Goal: Complete application form

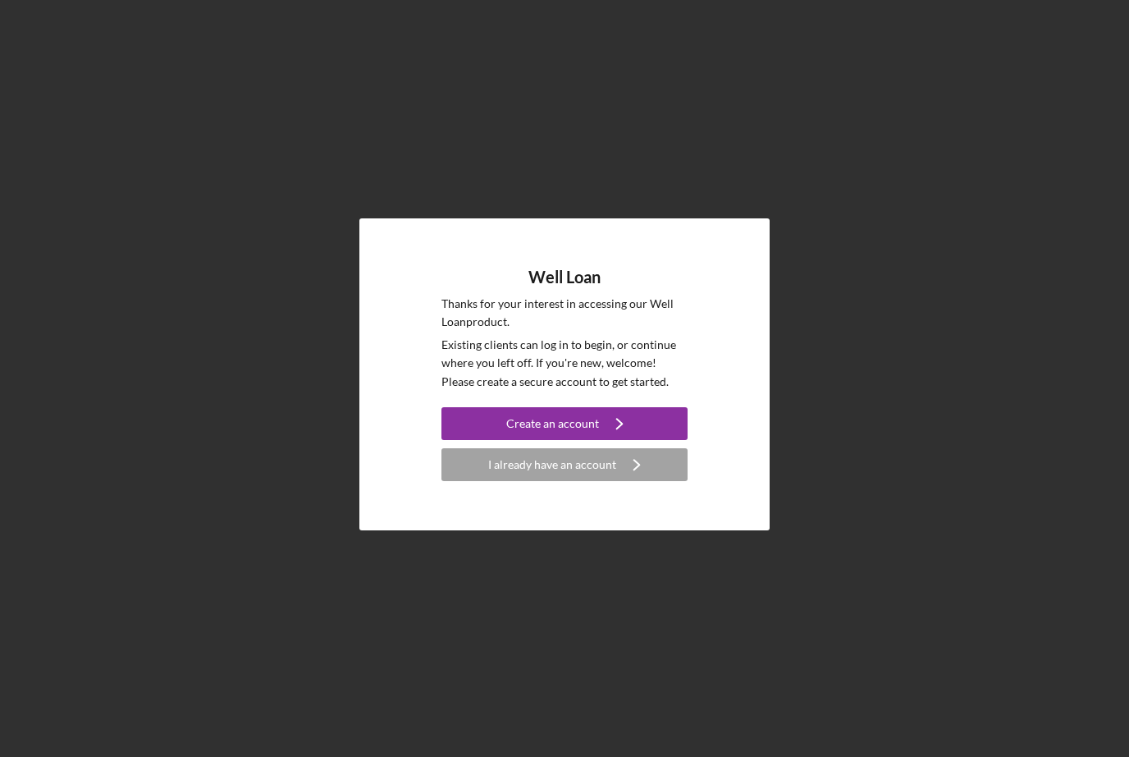
click at [506, 440] on button "Create an account Icon/Navigate" at bounding box center [565, 423] width 246 height 33
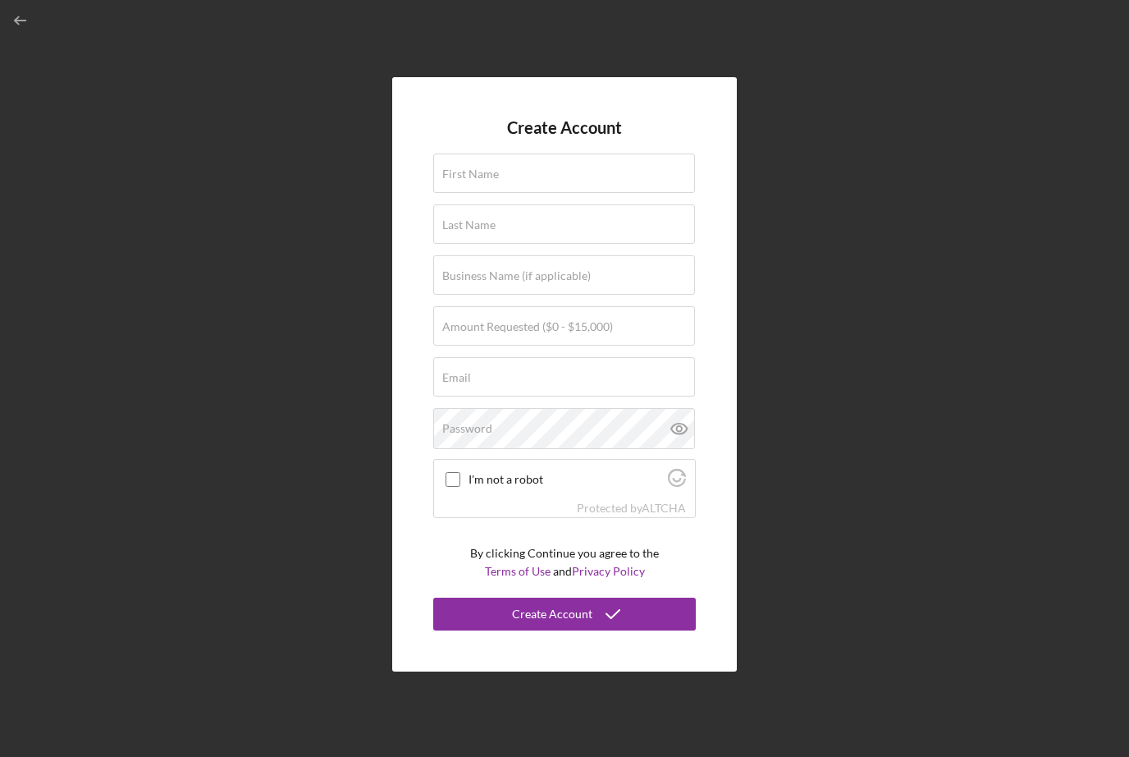
click at [495, 181] on label "First Name" at bounding box center [470, 173] width 57 height 13
click at [495, 193] on input "First Name" at bounding box center [564, 172] width 262 height 39
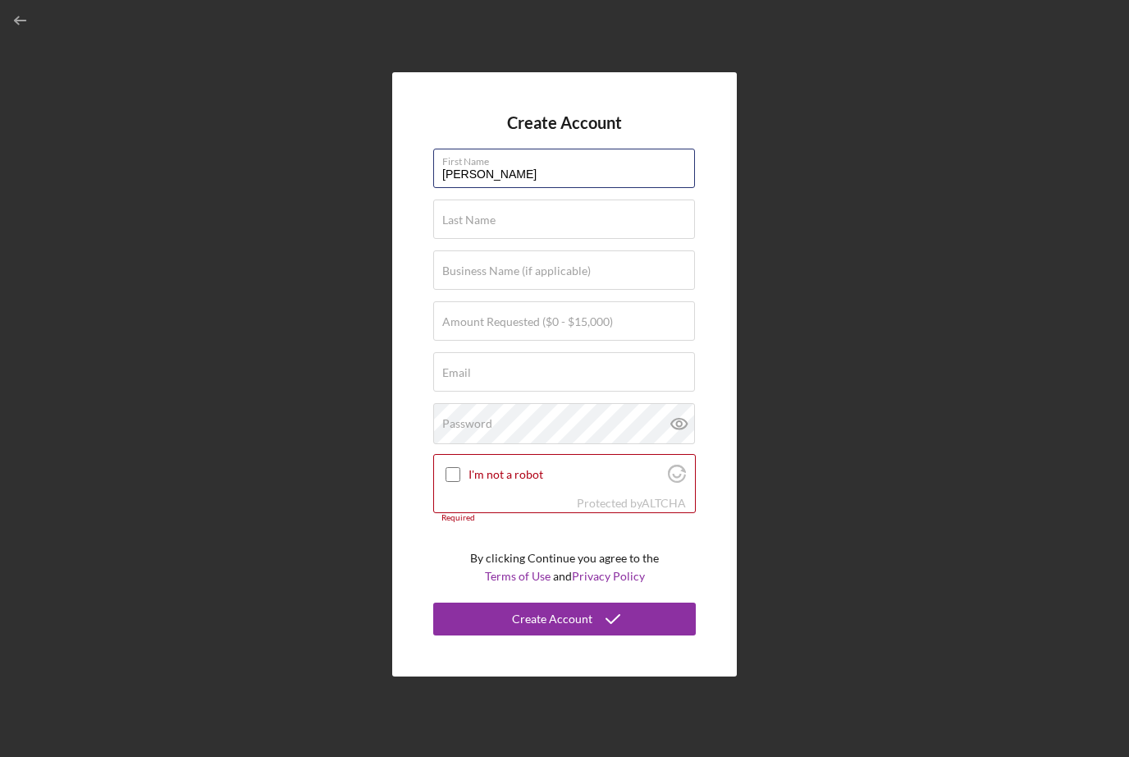
type input "[PERSON_NAME]"
click at [611, 234] on input "Last Name" at bounding box center [564, 218] width 262 height 39
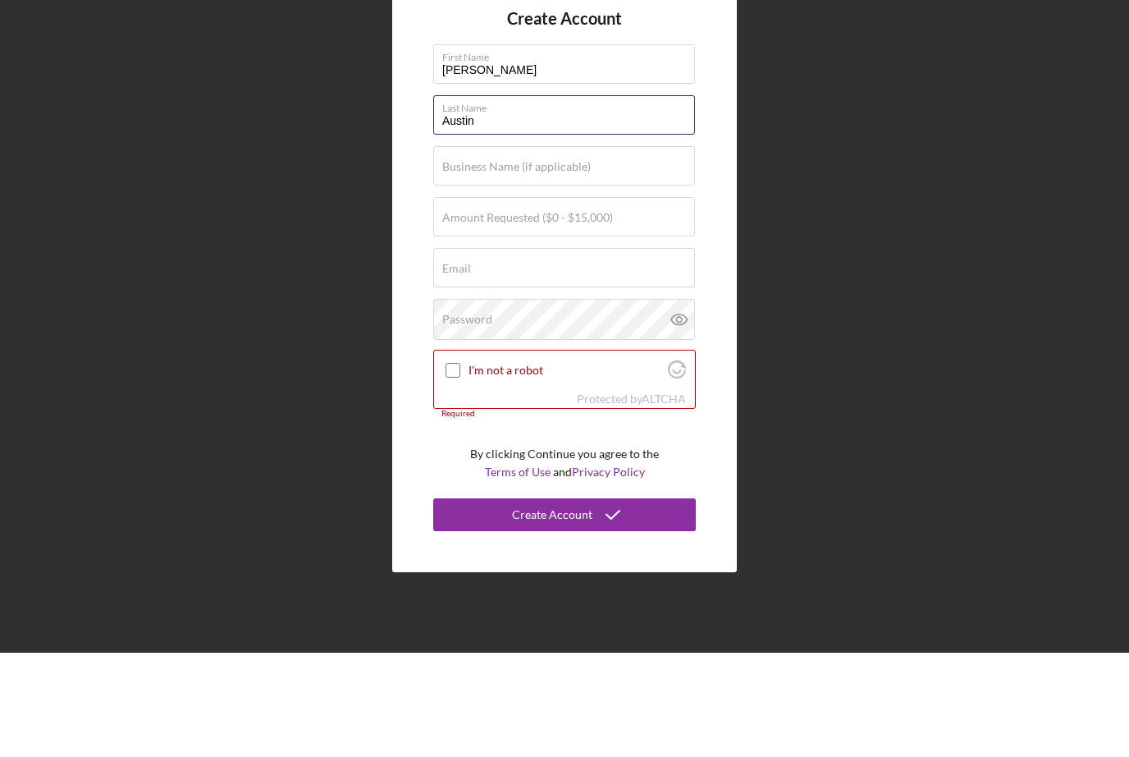
type input "Austin"
click at [637, 301] on div "Amount Requested ($0 - $15,000)" at bounding box center [564, 321] width 263 height 41
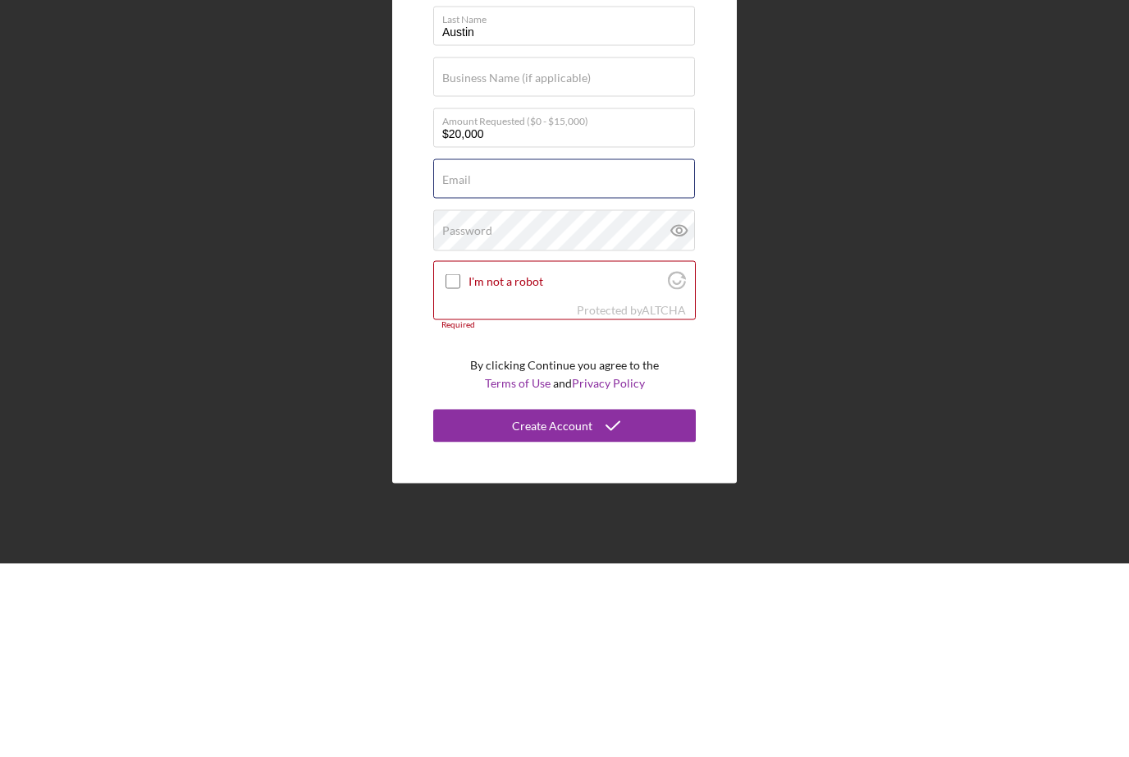
click at [583, 188] on form "Create Account First Name [PERSON_NAME] Last Name [PERSON_NAME] Business Name (…" at bounding box center [564, 373] width 263 height 521
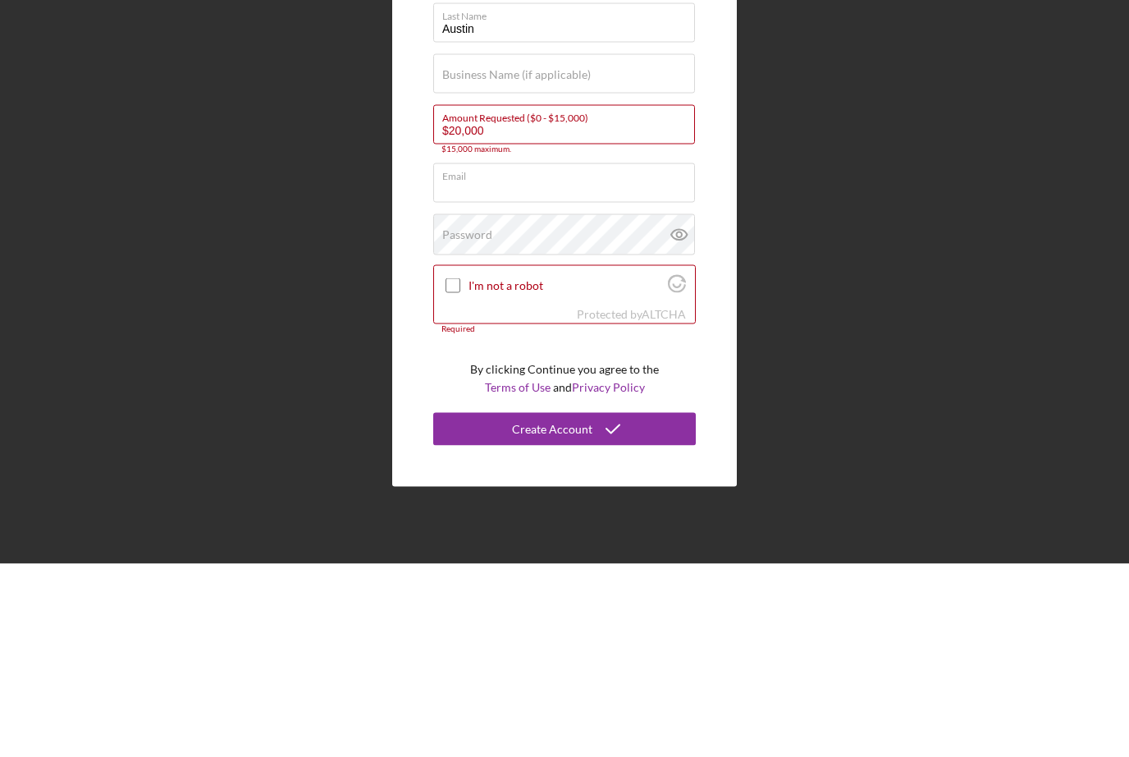
click at [546, 298] on div "Amount Requested ($0 - $15,000) $20,000 $15,000 maximum." at bounding box center [564, 322] width 263 height 49
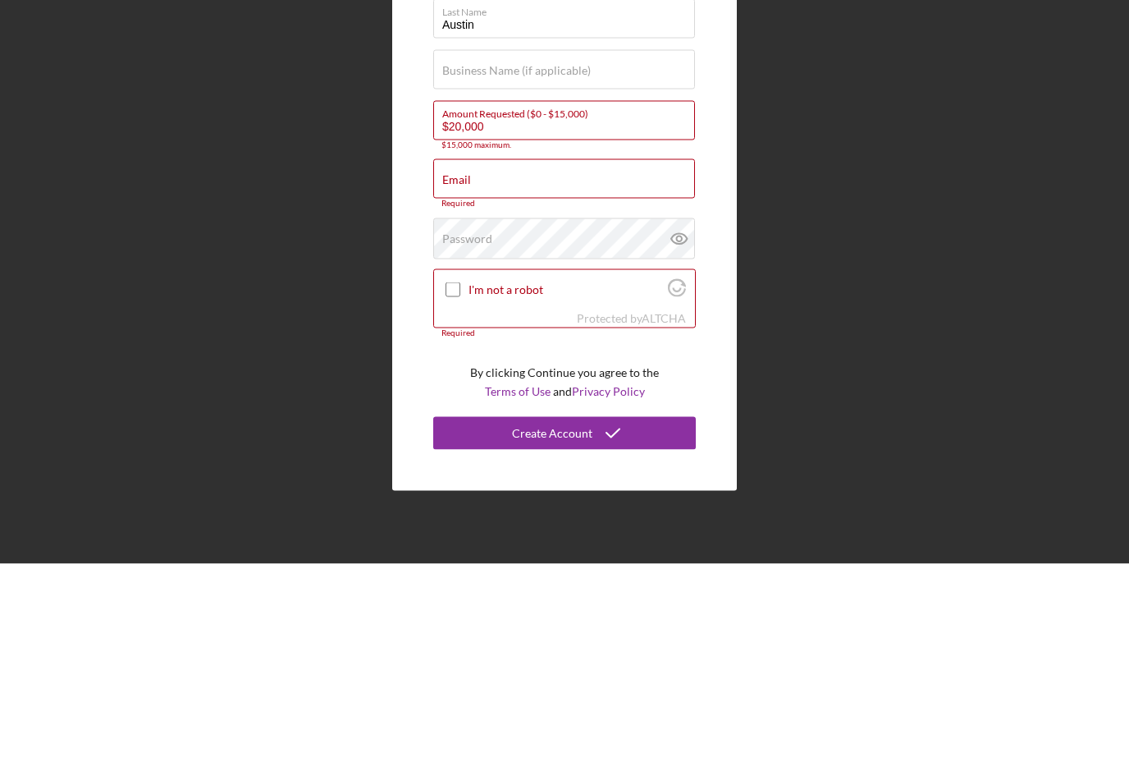
scroll to position [54, 0]
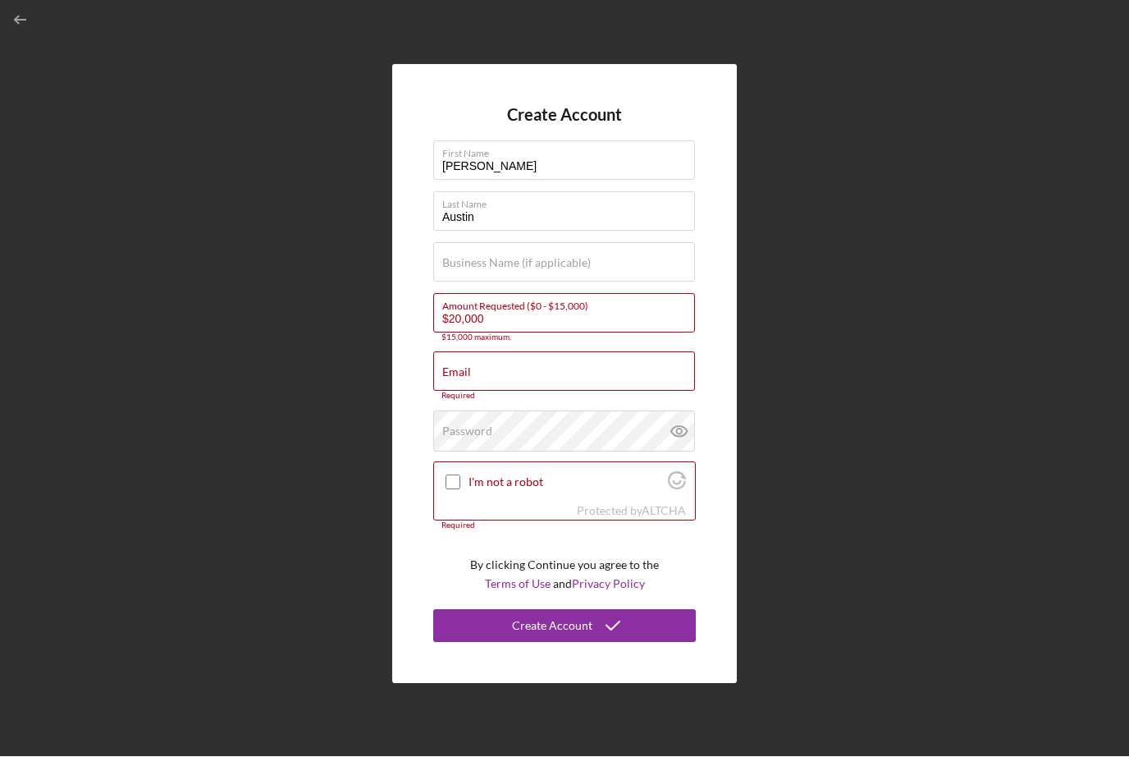
click at [526, 294] on input "$20,000" at bounding box center [564, 313] width 262 height 39
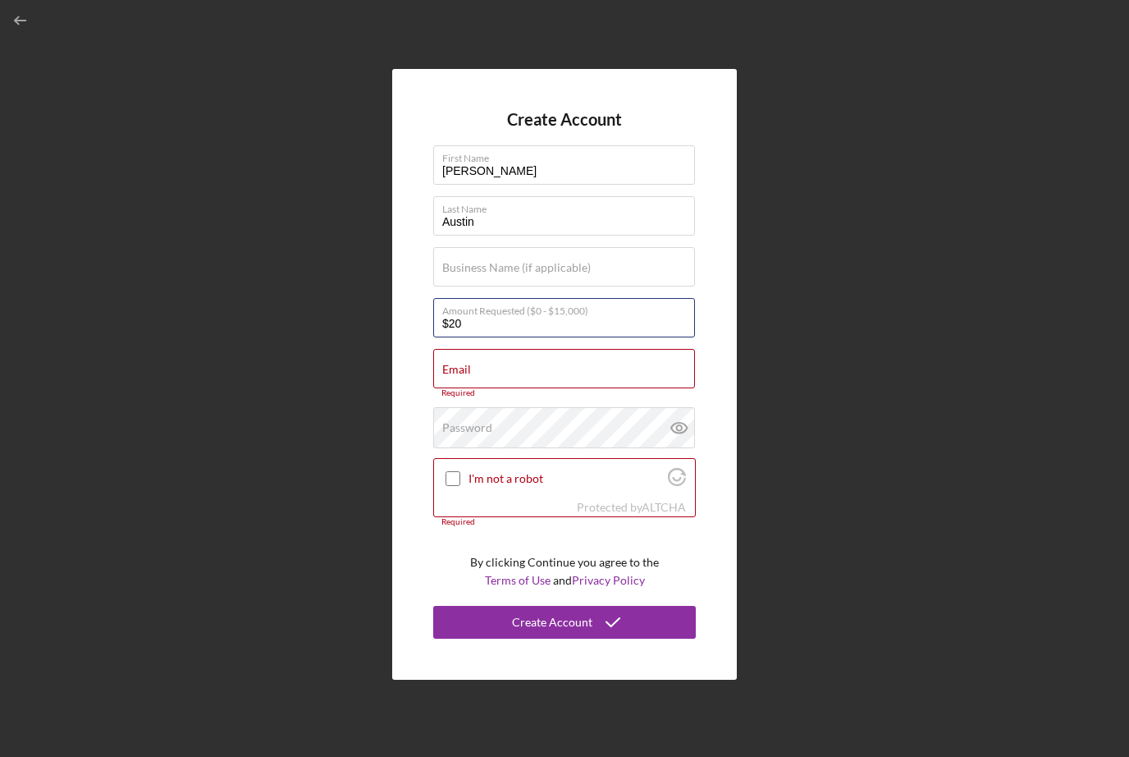
type input "$2"
type input "$15,000"
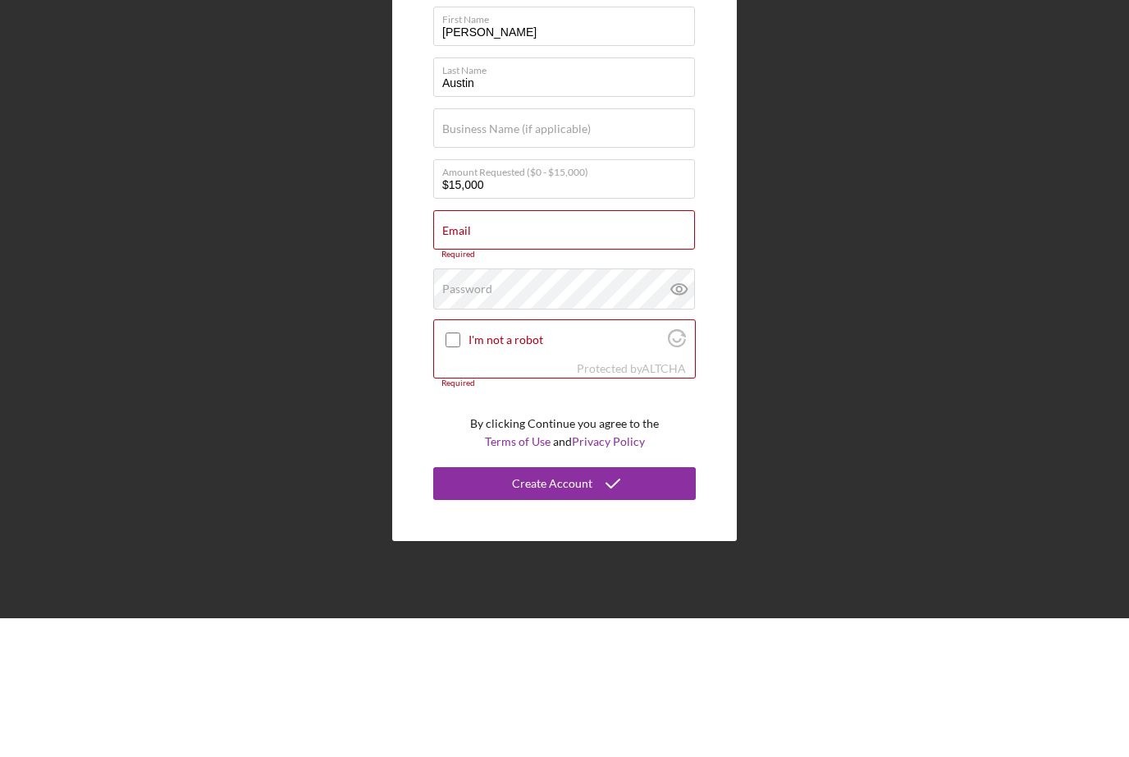
click at [602, 349] on div "Email Required" at bounding box center [564, 373] width 263 height 49
type input "Mee"
type input "[EMAIL_ADDRESS][DOMAIN_NAME]"
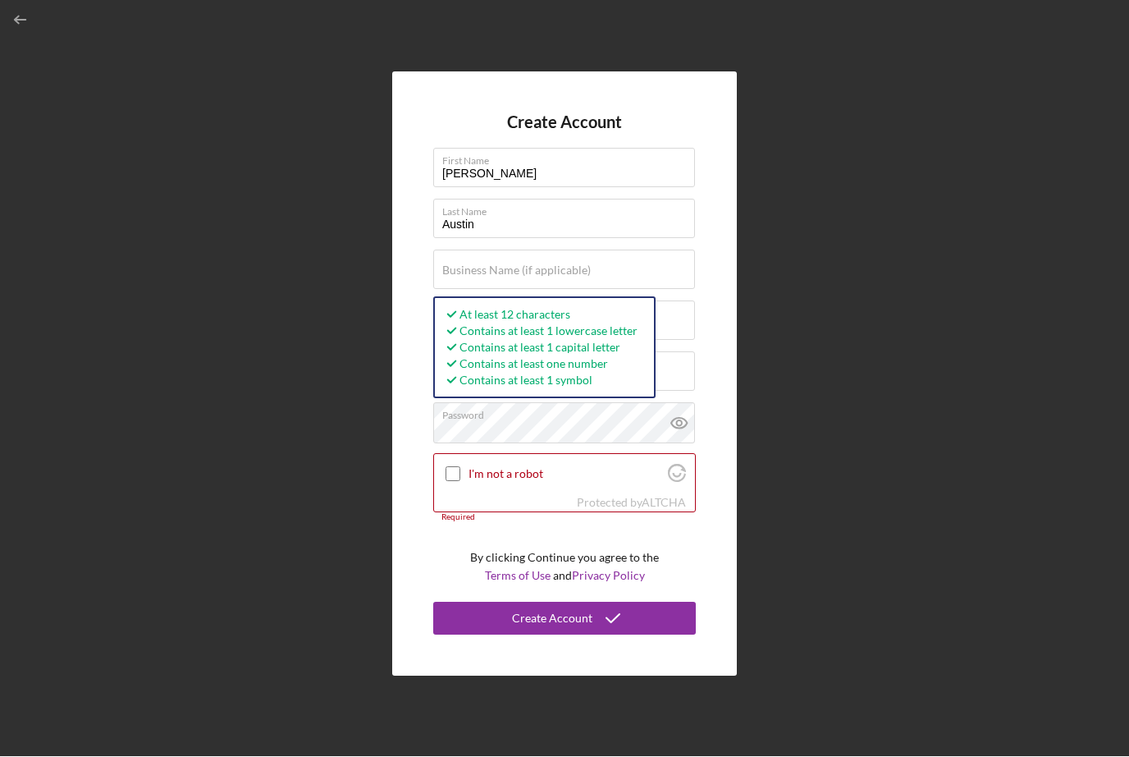
click at [455, 467] on input "I'm not a robot" at bounding box center [453, 474] width 15 height 15
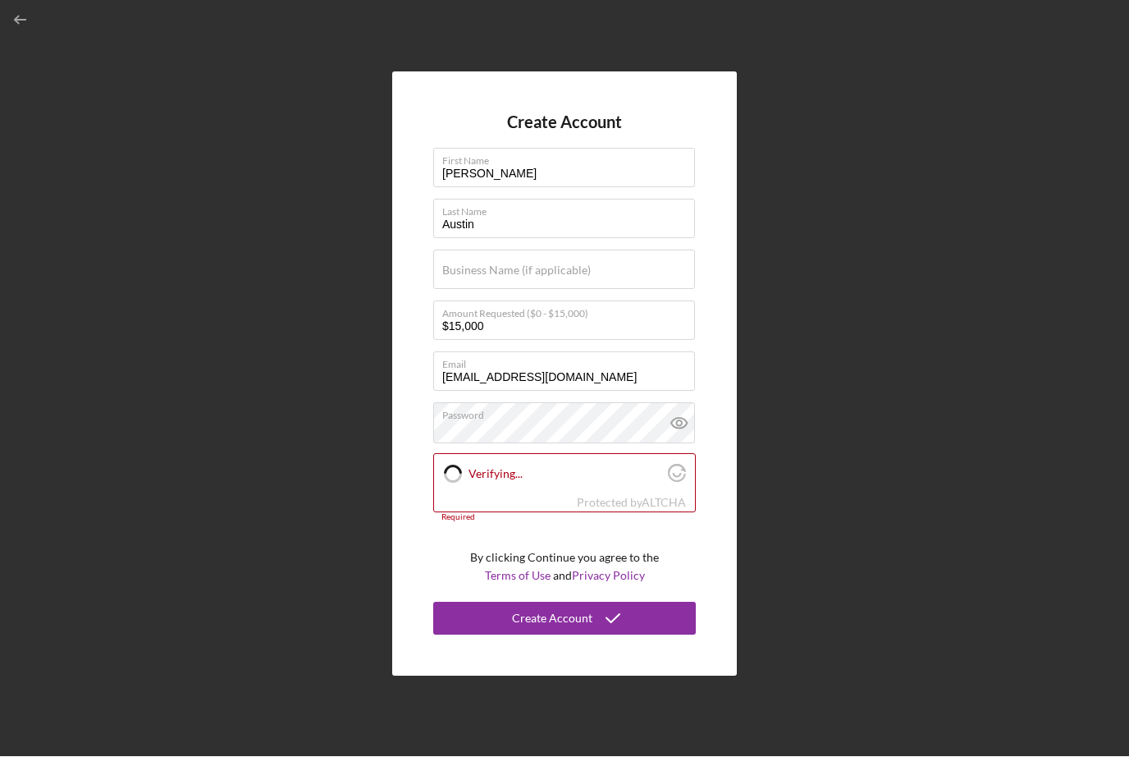
checkbox input "true"
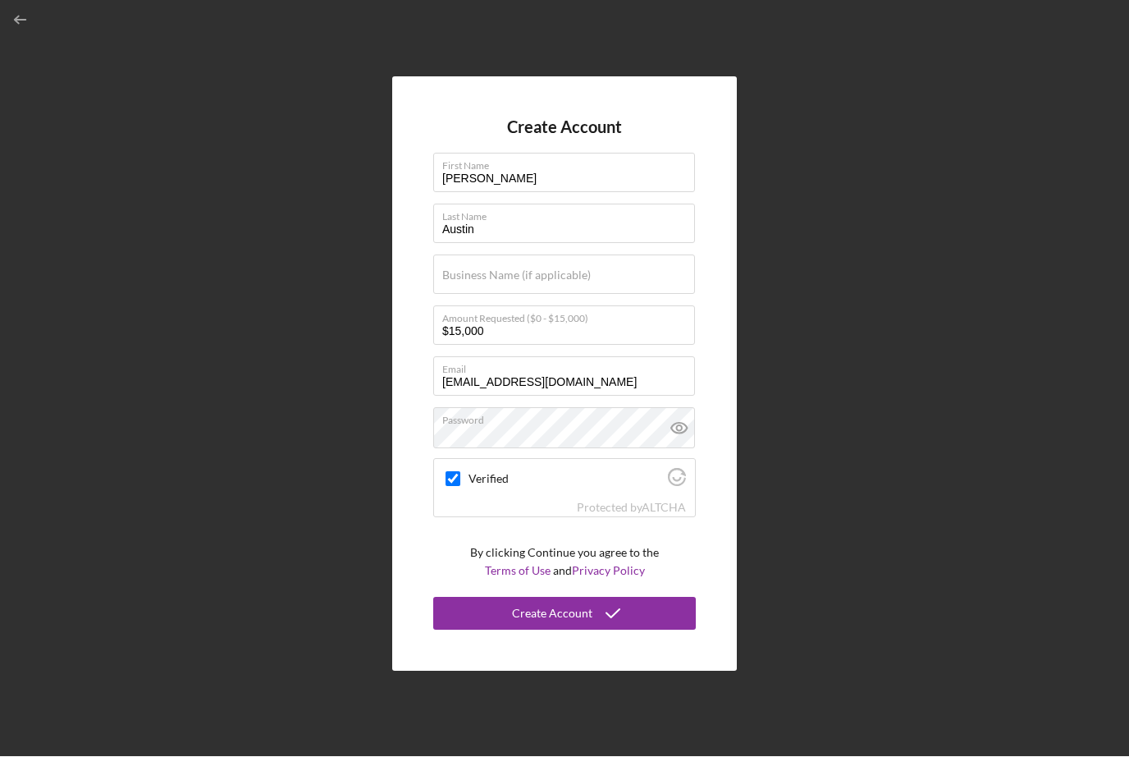
click at [597, 593] on icon "submit" at bounding box center [613, 613] width 41 height 41
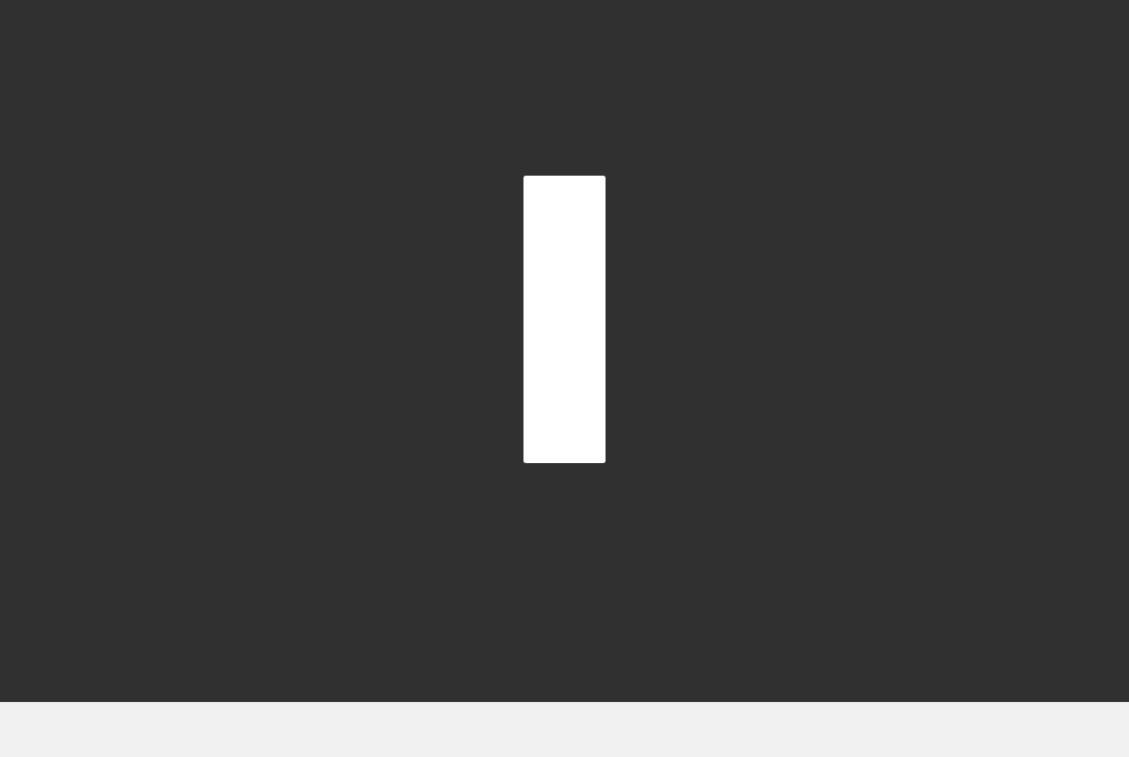
scroll to position [54, 0]
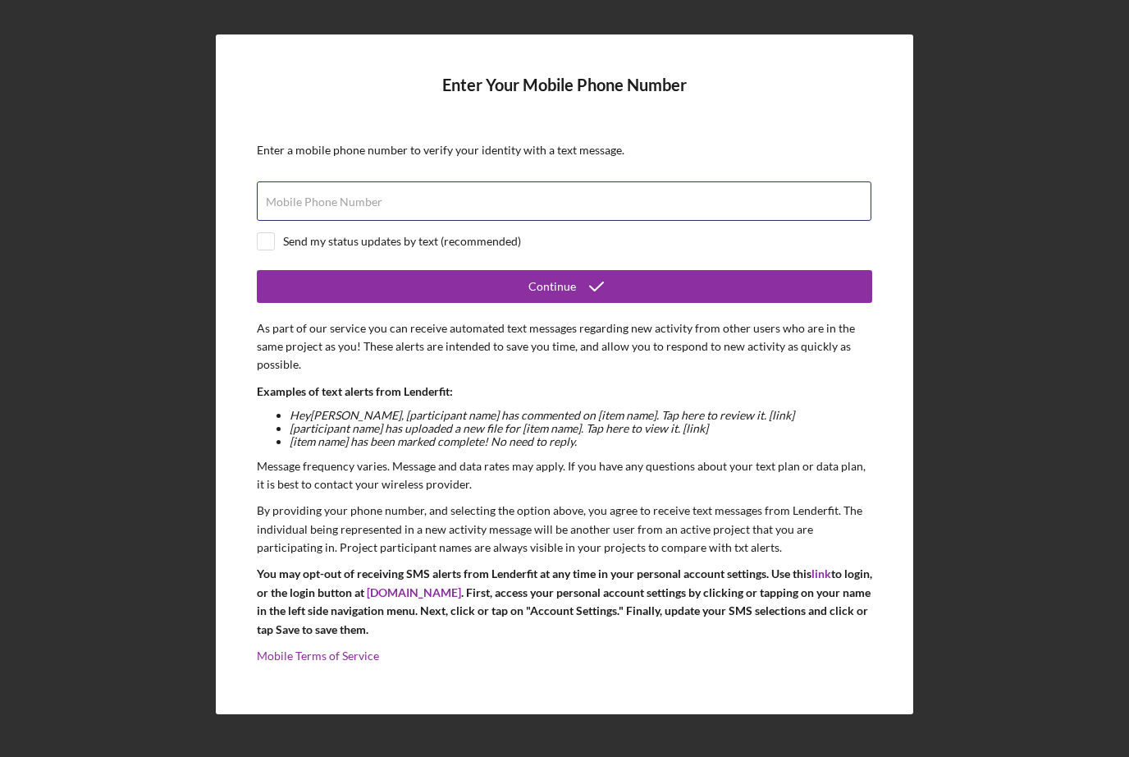
click at [732, 181] on div "Mobile Phone Number" at bounding box center [565, 201] width 616 height 41
type input "[PHONE_NUMBER]"
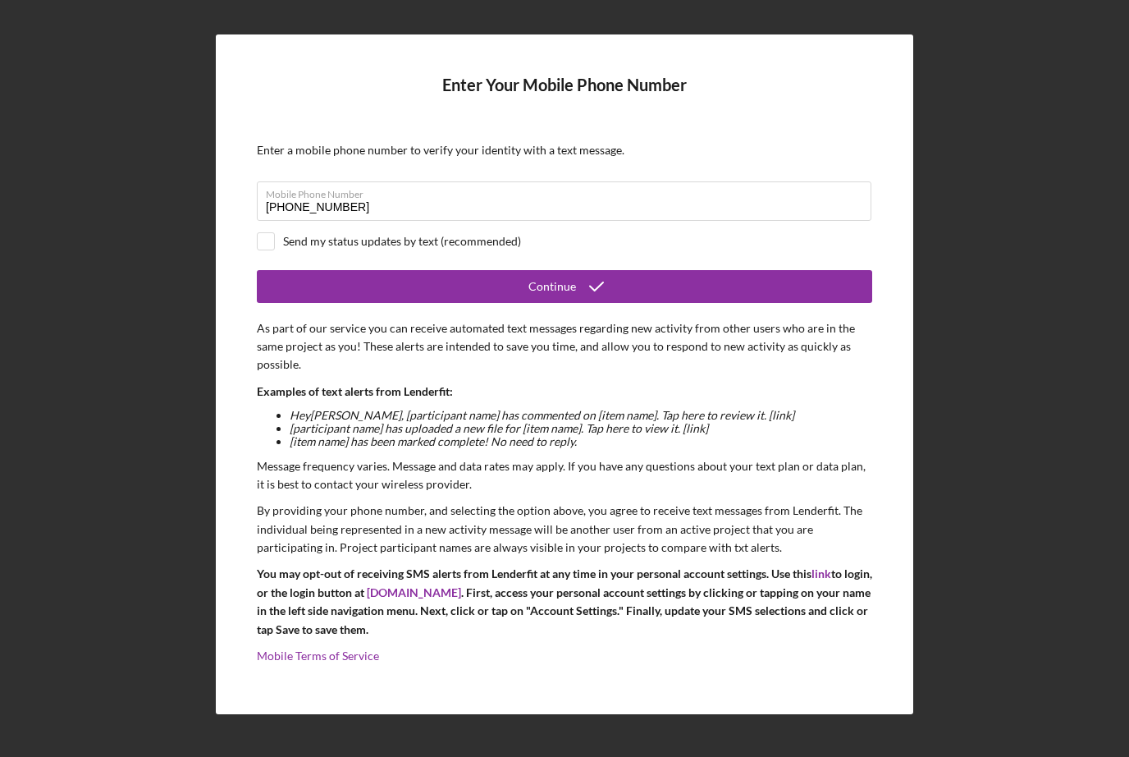
click at [262, 233] on input "checkbox" at bounding box center [266, 241] width 16 height 16
checkbox input "true"
click at [291, 270] on button "Continue" at bounding box center [565, 286] width 616 height 33
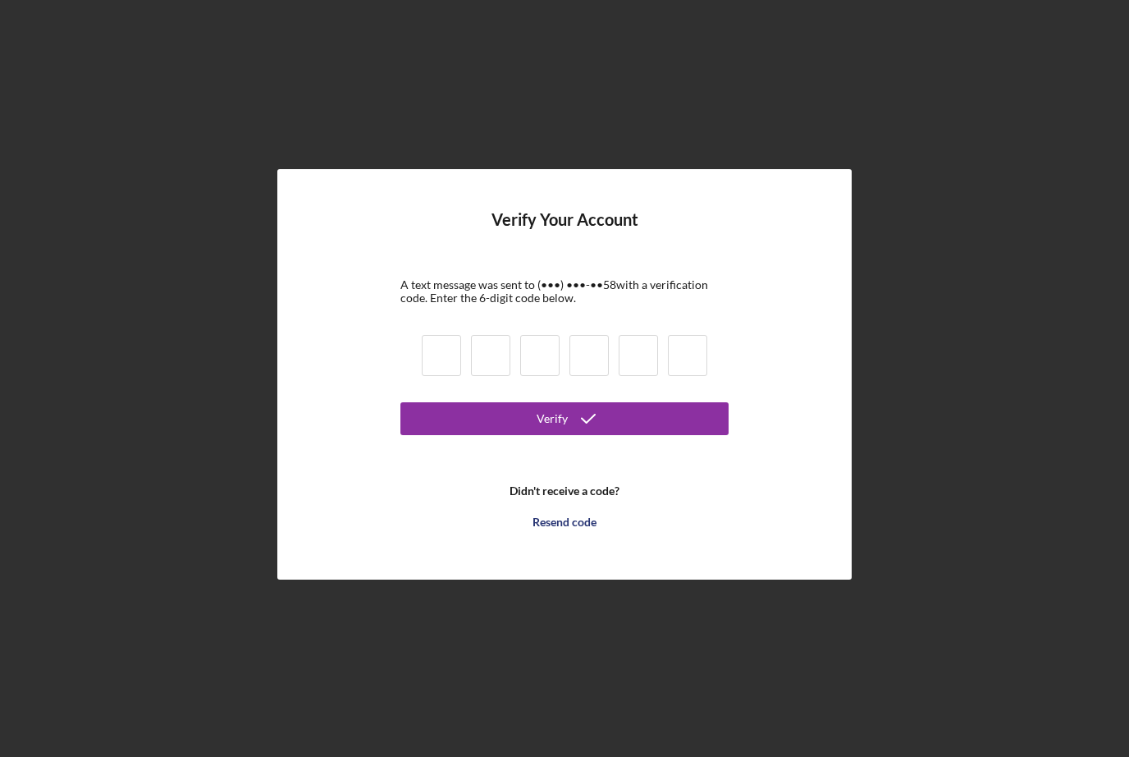
click at [433, 335] on input at bounding box center [441, 355] width 39 height 41
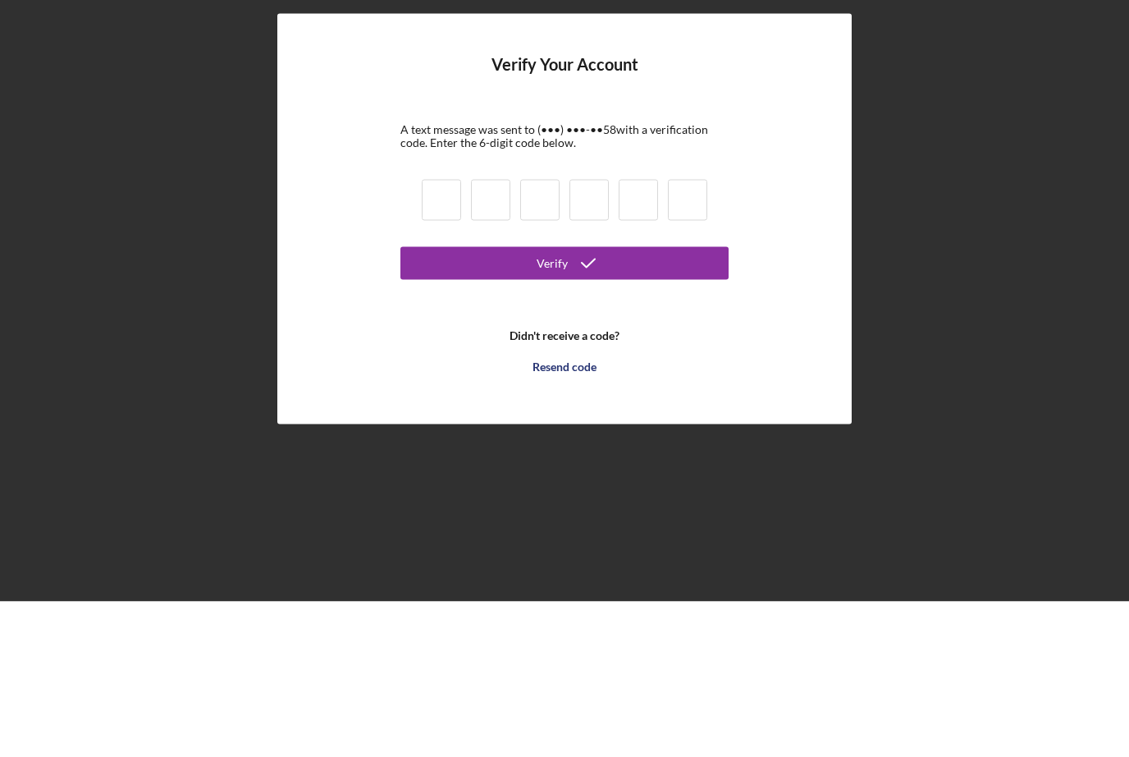
type input "8"
type input "6"
type input "9"
type input "0"
type input "1"
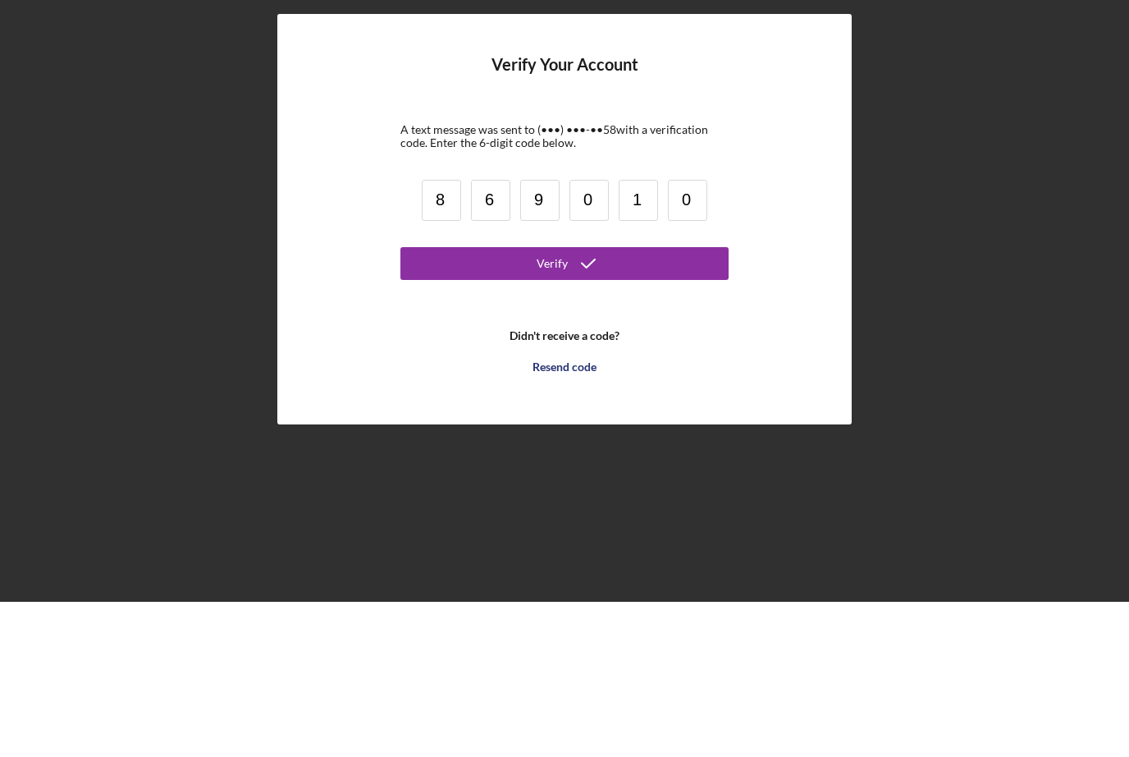
type input "0"
click at [720, 402] on button "Verify" at bounding box center [564, 418] width 328 height 33
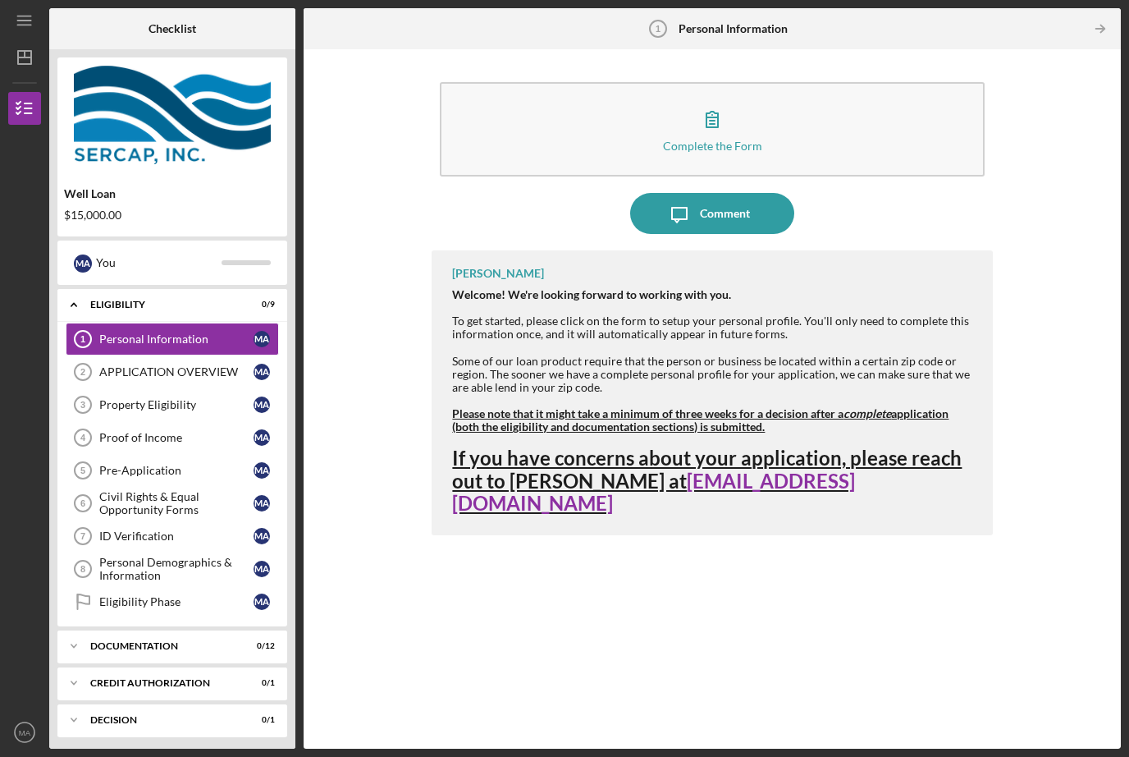
click at [117, 365] on div "APPLICATION OVERVIEW" at bounding box center [176, 371] width 154 height 13
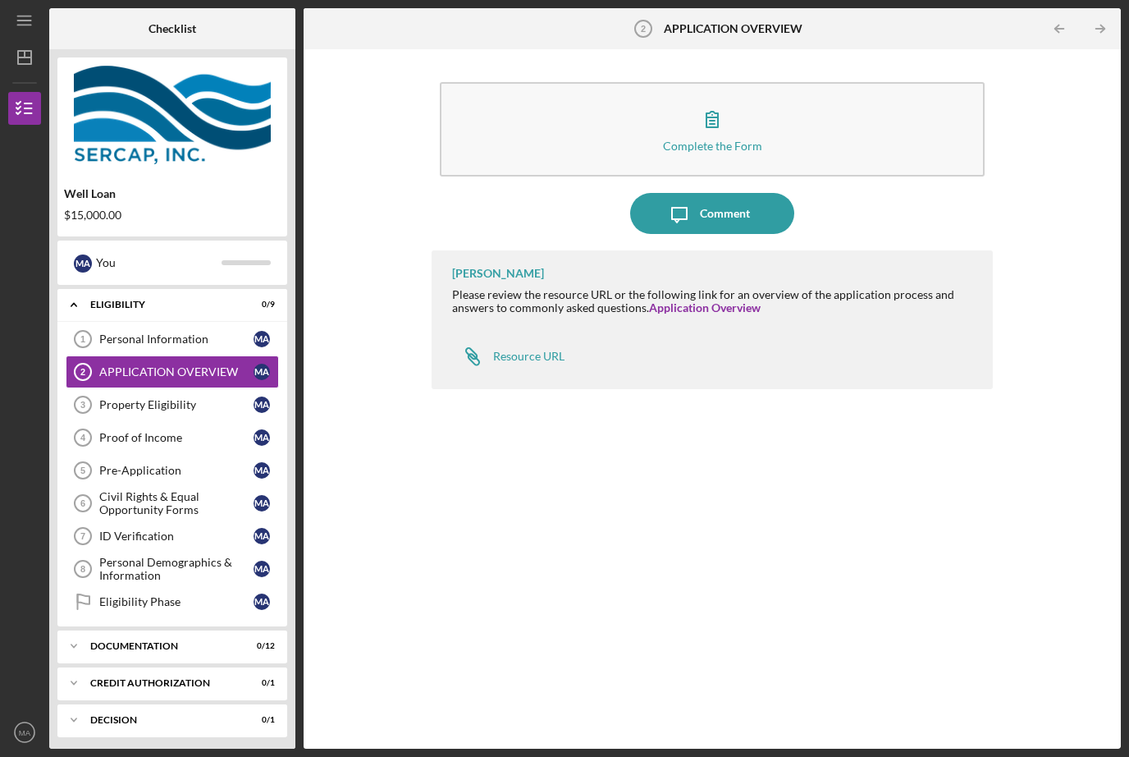
click at [695, 300] on link "Application Overview" at bounding box center [705, 307] width 112 height 14
